Goal: Browse casually

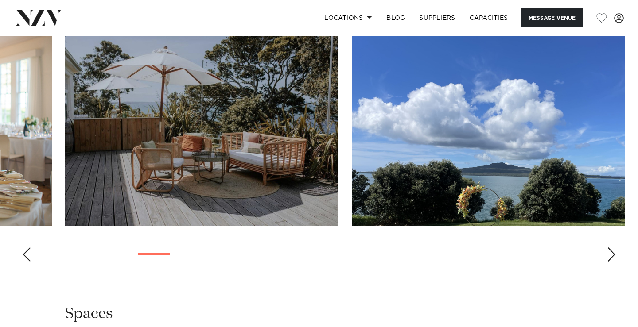
click at [616, 250] on swiper-container at bounding box center [319, 147] width 638 height 243
click at [609, 252] on div "Next slide" at bounding box center [611, 255] width 9 height 14
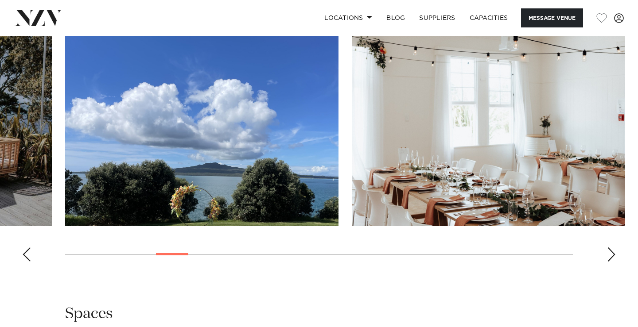
click at [609, 252] on div "Next slide" at bounding box center [611, 255] width 9 height 14
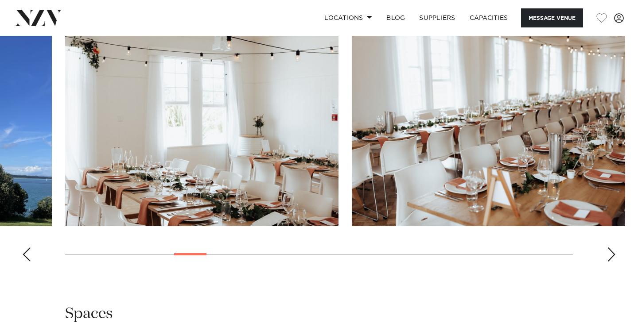
click at [609, 252] on div "Next slide" at bounding box center [611, 255] width 9 height 14
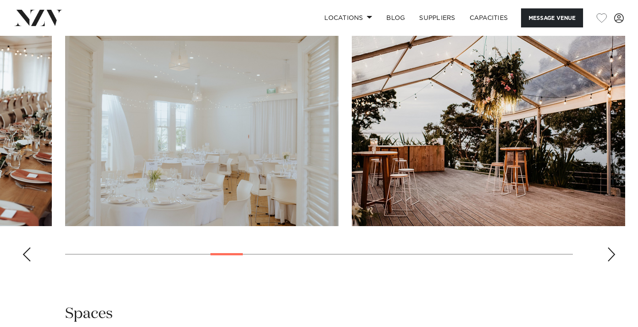
click at [609, 253] on div "Next slide" at bounding box center [611, 255] width 9 height 14
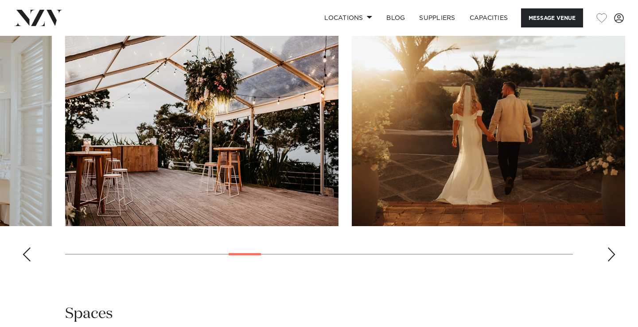
click at [609, 253] on div "Next slide" at bounding box center [611, 255] width 9 height 14
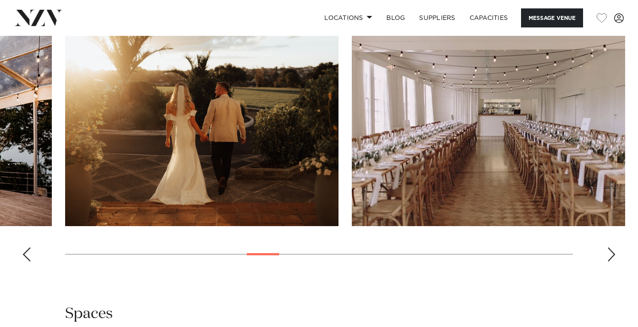
click at [609, 253] on div "Next slide" at bounding box center [611, 255] width 9 height 14
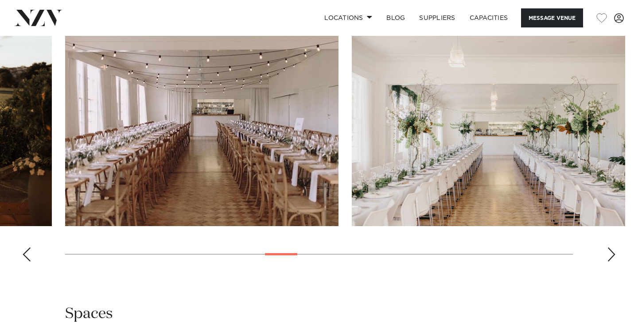
click at [609, 253] on div "Next slide" at bounding box center [611, 255] width 9 height 14
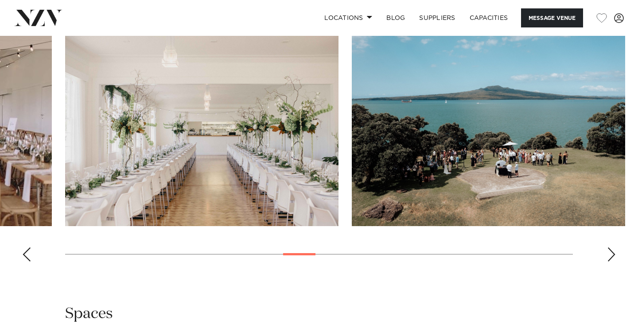
click at [609, 253] on div "Next slide" at bounding box center [611, 255] width 9 height 14
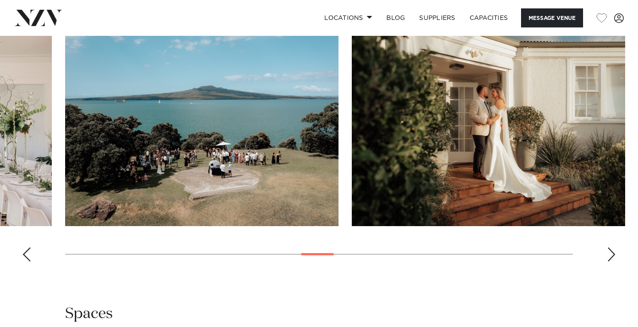
click at [609, 253] on div "Next slide" at bounding box center [611, 255] width 9 height 14
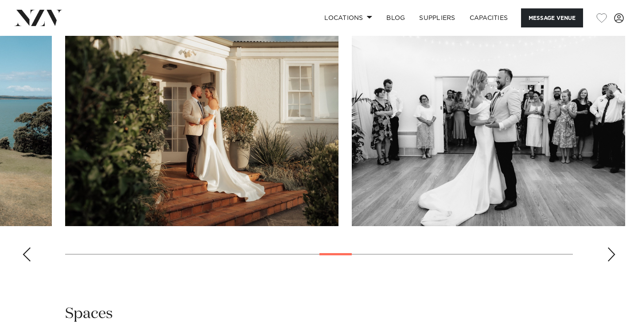
click at [609, 253] on div "Next slide" at bounding box center [611, 255] width 9 height 14
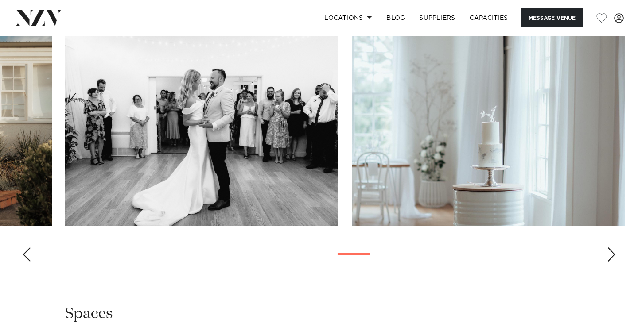
click at [609, 253] on div "Next slide" at bounding box center [611, 255] width 9 height 14
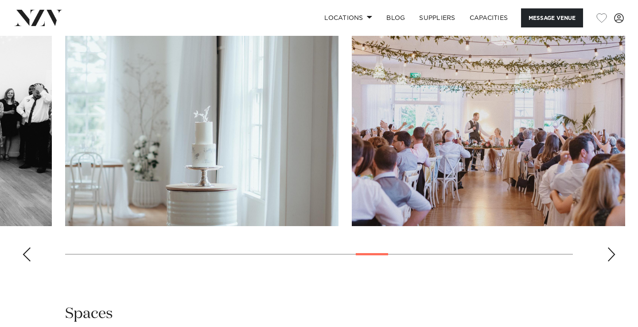
click at [609, 253] on div "Next slide" at bounding box center [611, 255] width 9 height 14
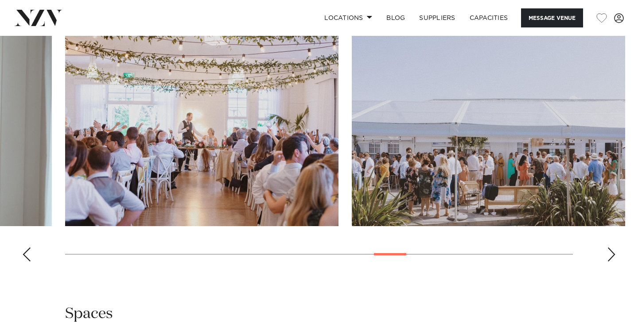
click at [609, 253] on div "Next slide" at bounding box center [611, 255] width 9 height 14
